Goal: Task Accomplishment & Management: Use online tool/utility

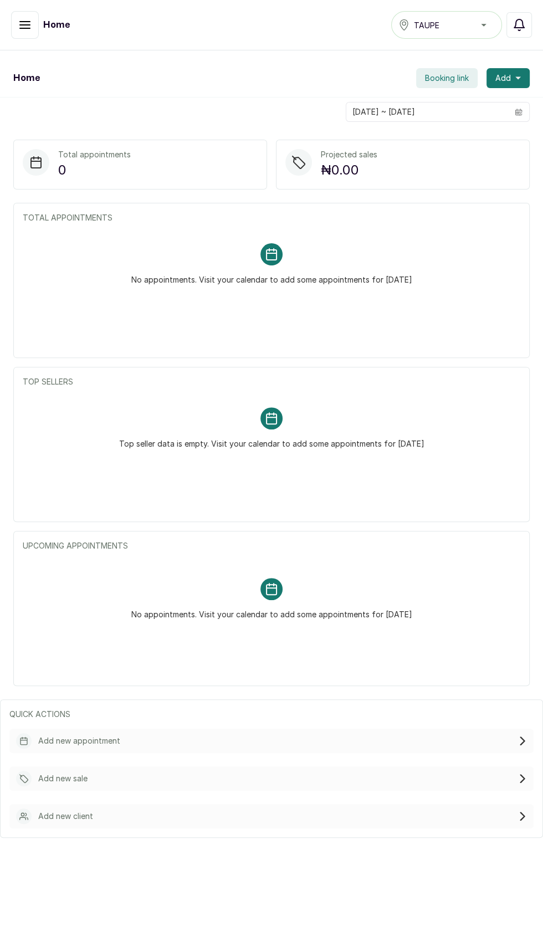
click at [523, 26] on icon "button" at bounding box center [519, 24] width 10 height 11
click at [24, 24] on icon "button" at bounding box center [25, 25] width 10 height 7
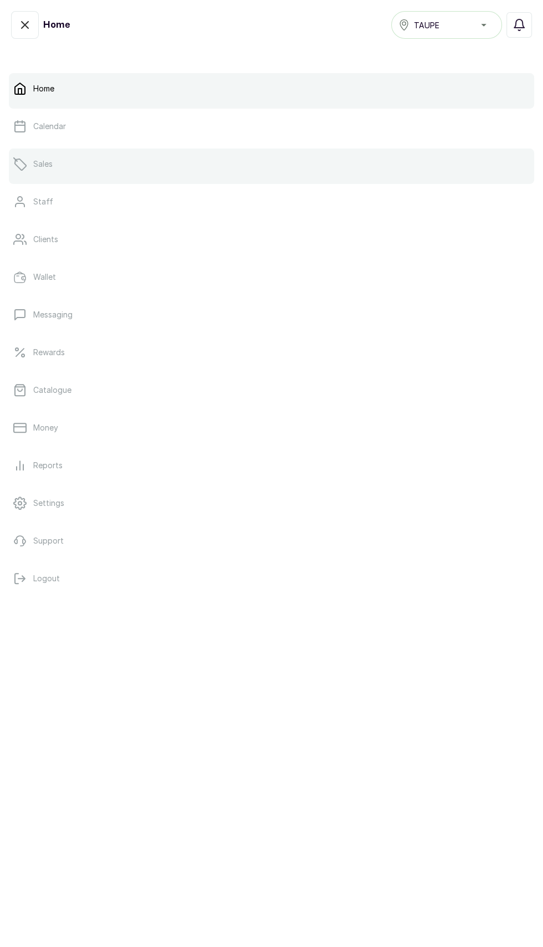
click at [38, 175] on link "Sales" at bounding box center [272, 164] width 526 height 31
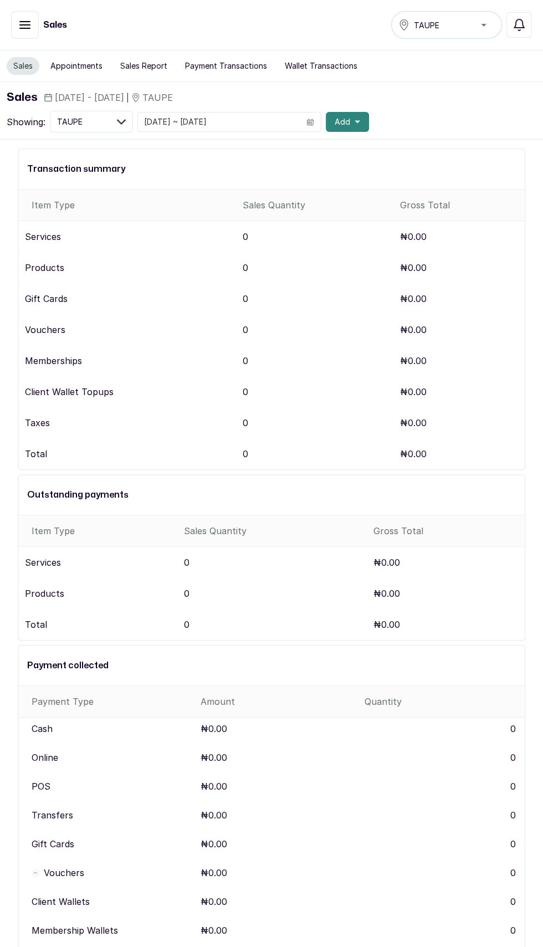
click at [358, 121] on icon "button" at bounding box center [358, 121] width 6 height 3
click at [294, 174] on span "New Sale" at bounding box center [307, 173] width 106 height 13
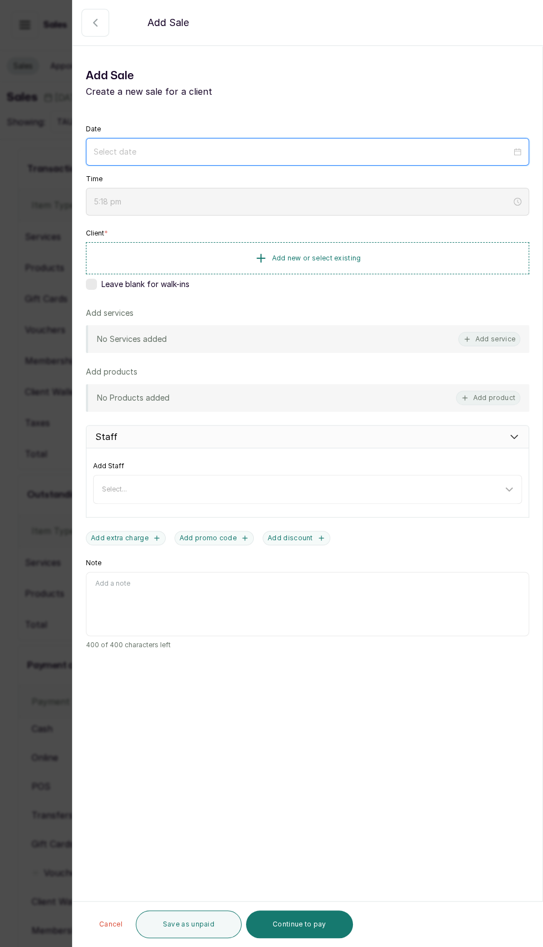
click at [313, 153] on input at bounding box center [303, 152] width 418 height 12
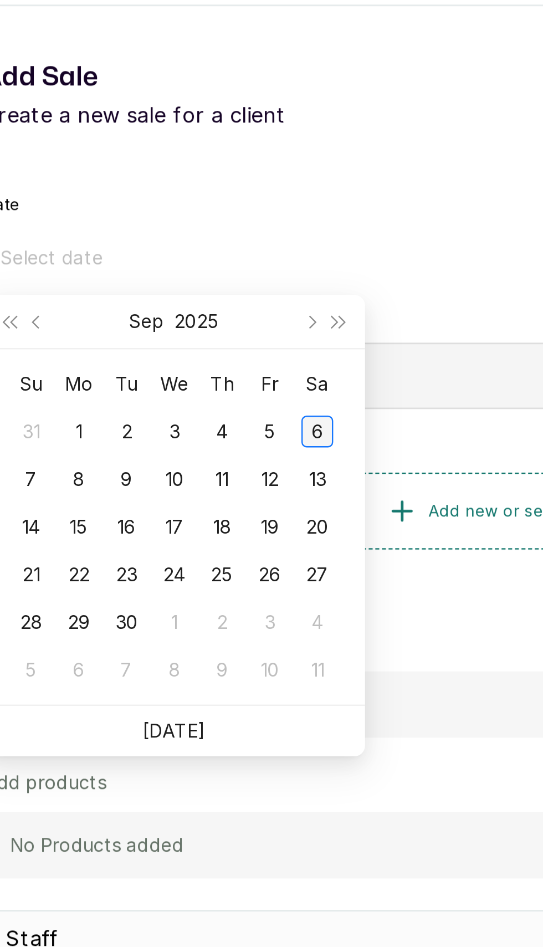
click at [224, 223] on div "6" at bounding box center [225, 223] width 13 height 13
type input "2025/09/06"
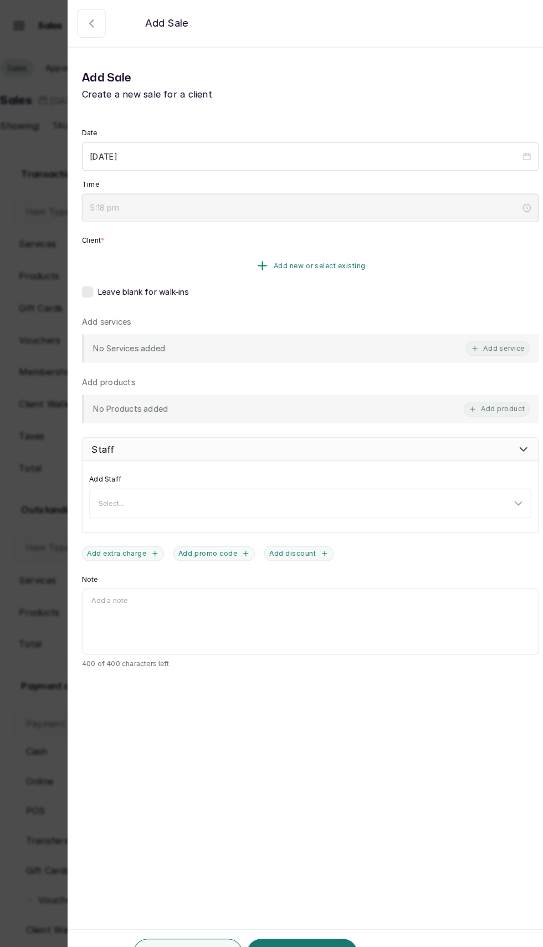
click at [239, 261] on button "Add new or select existing" at bounding box center [308, 257] width 444 height 31
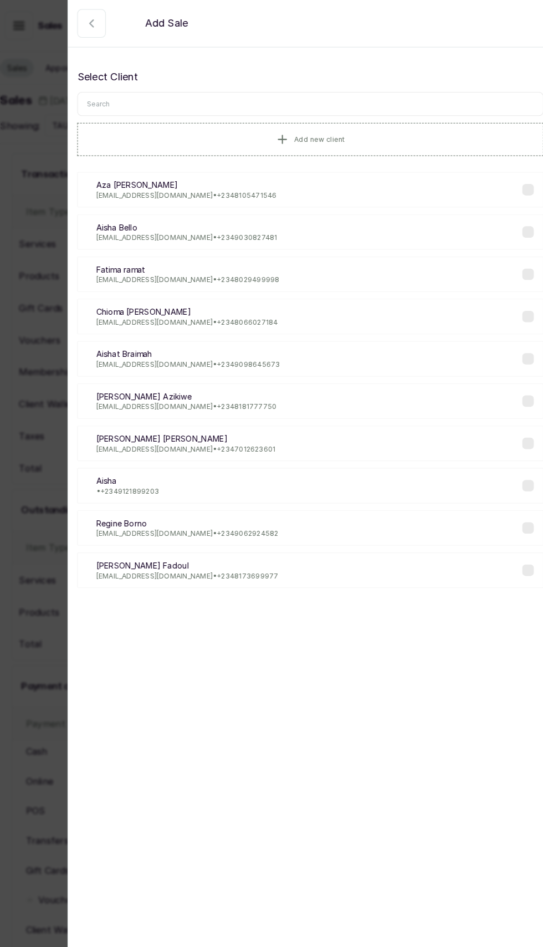
click at [274, 99] on input "text" at bounding box center [307, 100] width 452 height 23
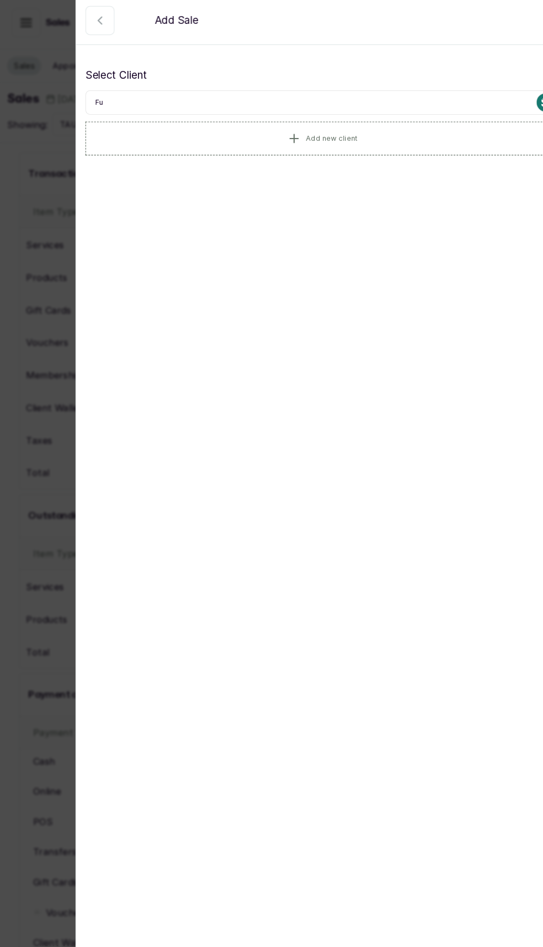
type input "Fun"
click at [306, 190] on div "FJ Funmi Jones funmijones@hotmail.co.uk • +234 8176592599" at bounding box center [307, 184] width 452 height 34
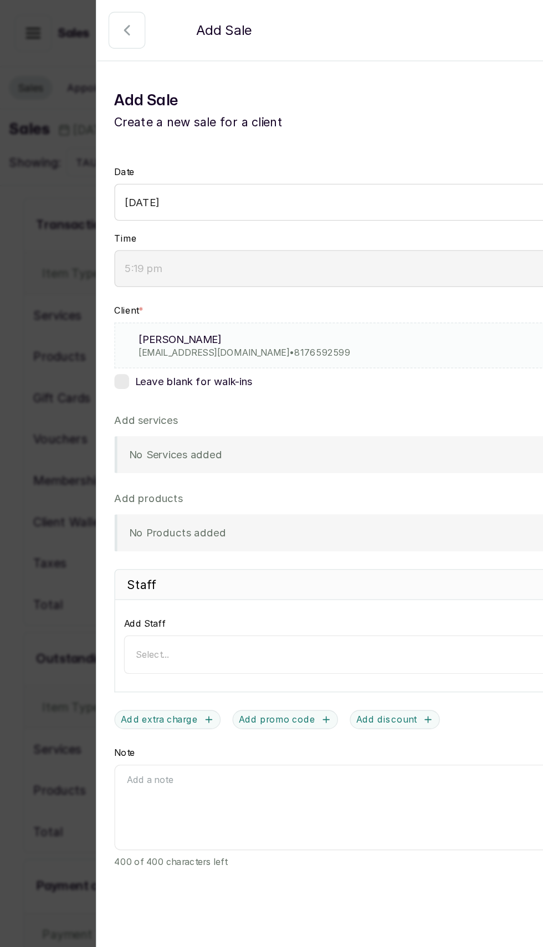
click at [293, 404] on div "No Products added Add product" at bounding box center [308, 400] width 444 height 28
click at [228, 394] on div "No Products added Add product" at bounding box center [308, 400] width 444 height 28
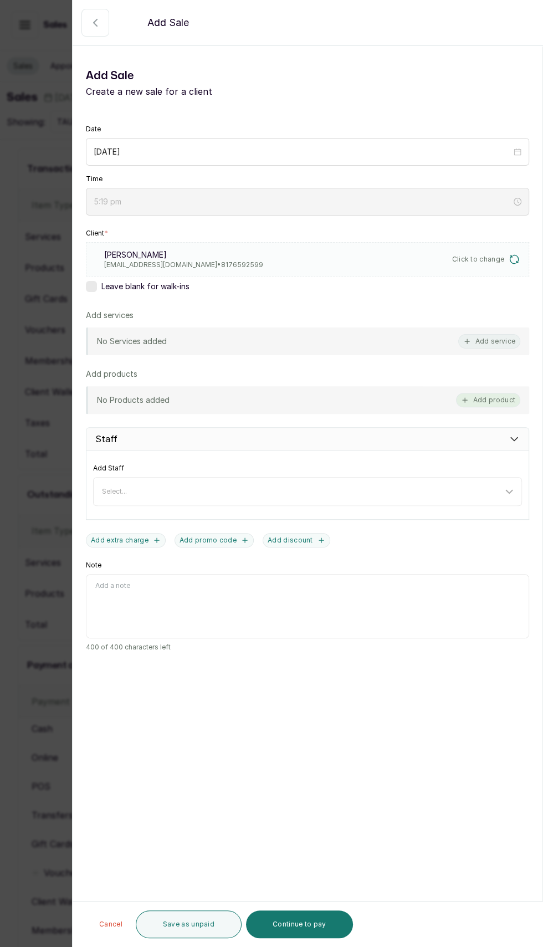
click at [497, 397] on button "Add product" at bounding box center [488, 400] width 64 height 14
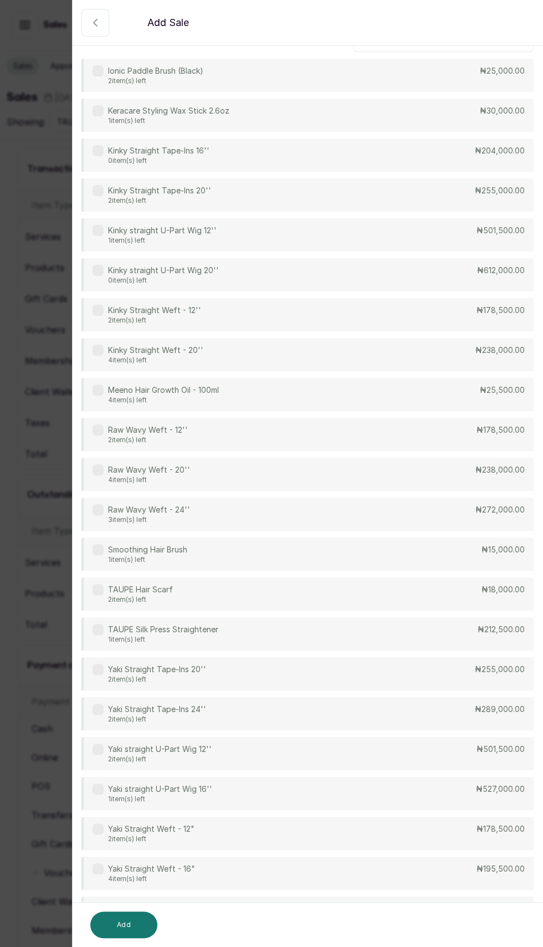
scroll to position [40, 0]
click at [400, 870] on div "Yaki Straight Weft - 16" 4 item(s) left ₦195,500.00" at bounding box center [307, 871] width 452 height 33
click at [124, 925] on button "Add" at bounding box center [123, 925] width 67 height 27
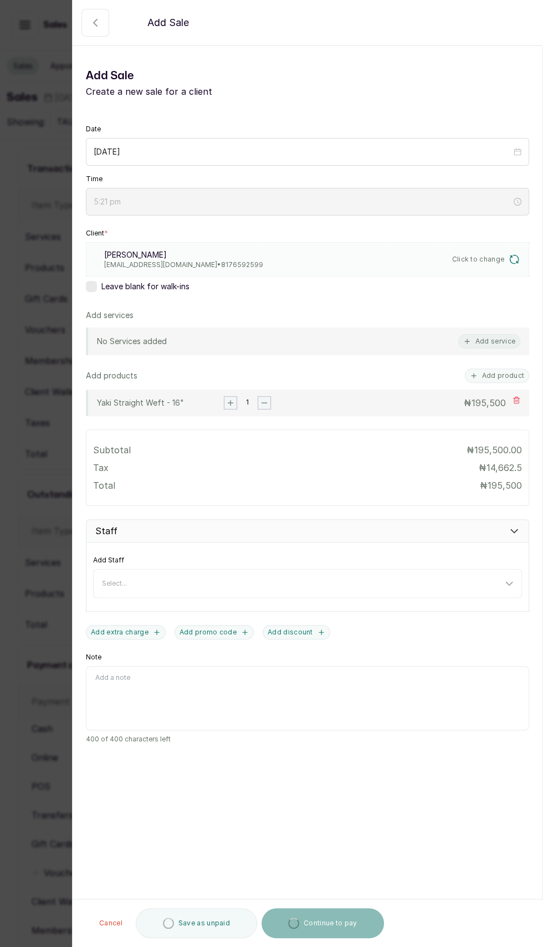
scroll to position [0, 0]
click at [474, 390] on div "Yaki Straight Weft - 16" 1 ₦ 195,500" at bounding box center [308, 403] width 444 height 27
click at [465, 396] on div "₦ 195,500" at bounding box center [436, 402] width 170 height 13
click at [517, 396] on icon at bounding box center [517, 400] width 8 height 8
type input "5:22 pm"
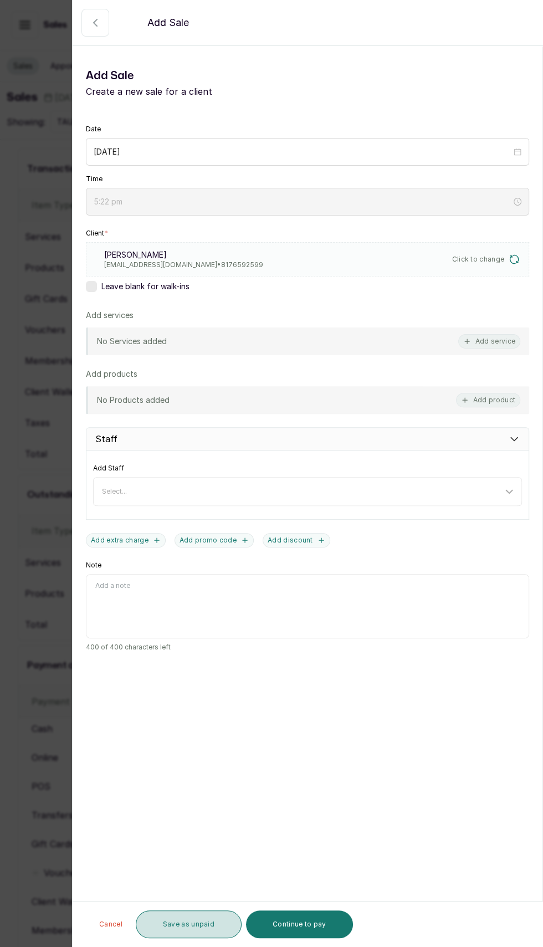
click at [187, 913] on button "Save as unpaid" at bounding box center [189, 925] width 106 height 28
click at [91, 26] on icon "button" at bounding box center [95, 22] width 13 height 13
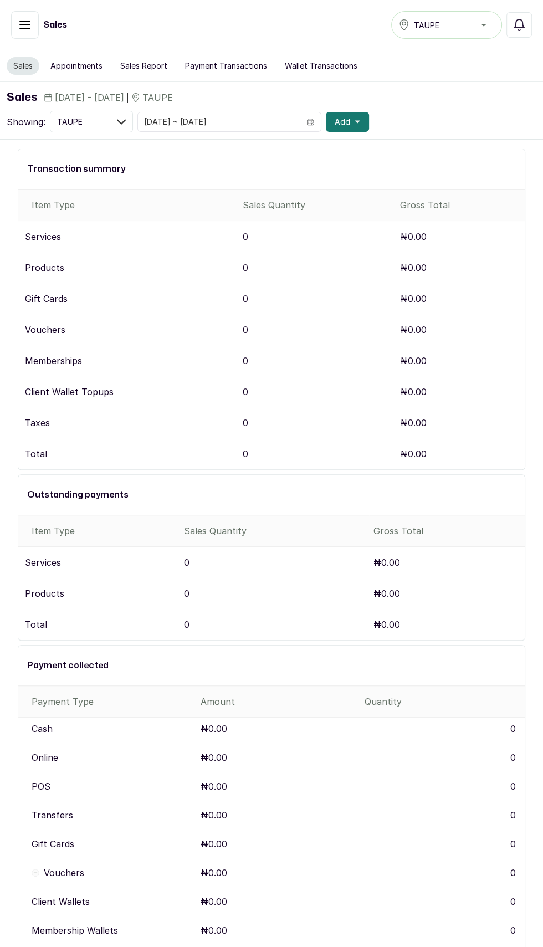
click at [16, 19] on button "button" at bounding box center [25, 25] width 28 height 28
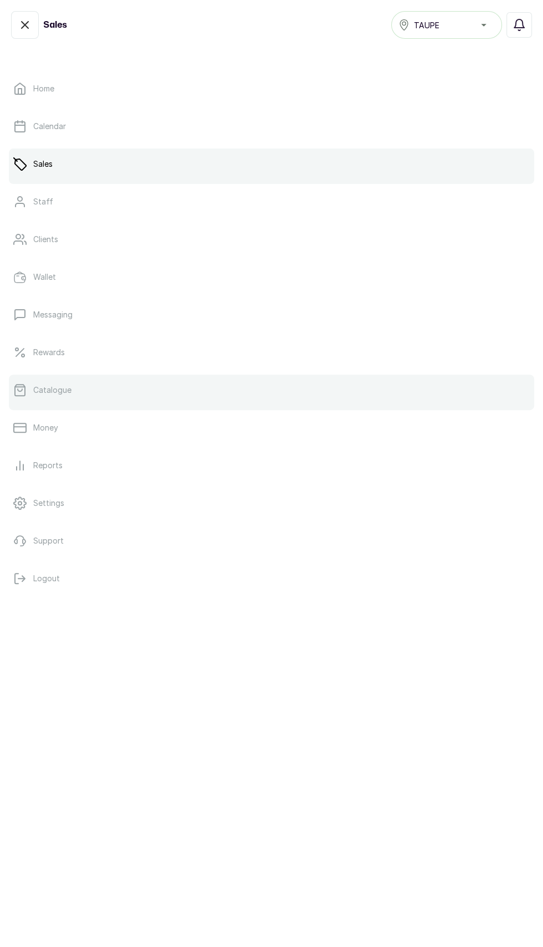
click at [88, 395] on link "Catalogue" at bounding box center [272, 390] width 526 height 31
